Goal: Task Accomplishment & Management: Complete application form

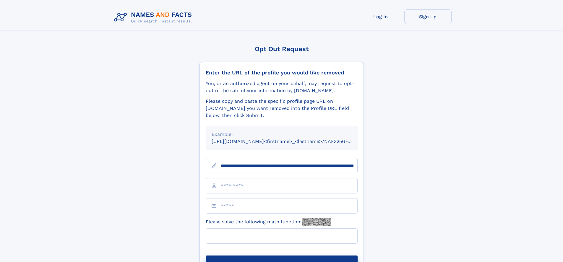
type input "**********"
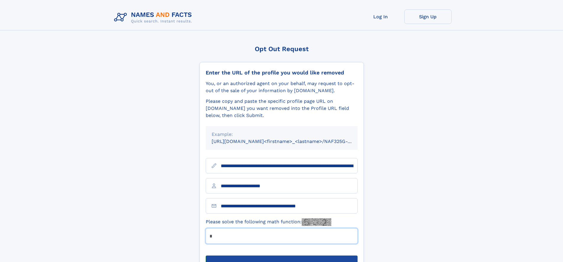
type input "*"
click at [282, 256] on button "Submit Opt Out Request" at bounding box center [282, 265] width 152 height 19
